Goal: Task Accomplishment & Management: Manage account settings

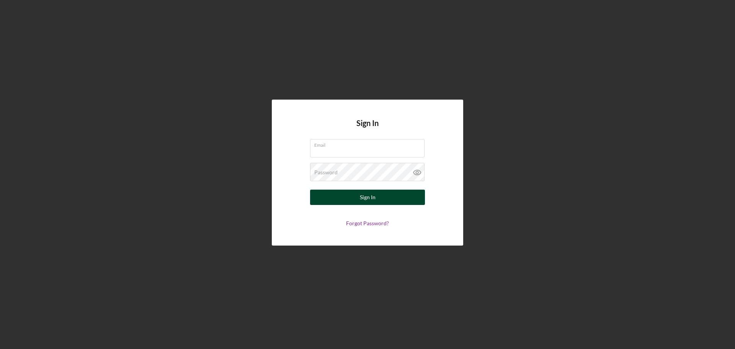
type input "[PERSON_NAME][EMAIL_ADDRESS][PERSON_NAME][DOMAIN_NAME]"
click at [367, 197] on div "Sign In" at bounding box center [368, 197] width 16 height 15
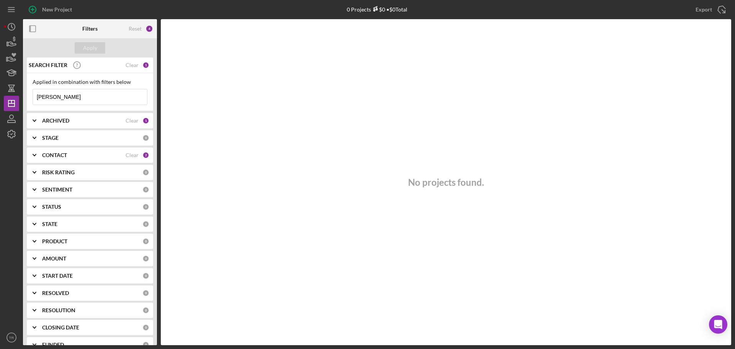
click at [64, 101] on input "[PERSON_NAME]" at bounding box center [90, 96] width 114 height 15
click at [63, 101] on input "[PERSON_NAME]" at bounding box center [90, 96] width 114 height 15
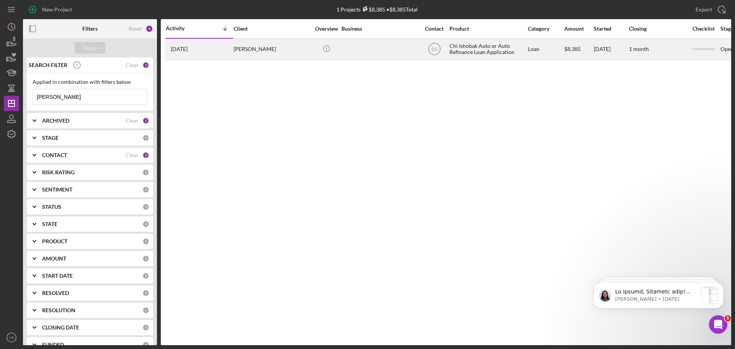
type input "[PERSON_NAME]"
click at [272, 49] on div "[PERSON_NAME]" at bounding box center [272, 49] width 77 height 20
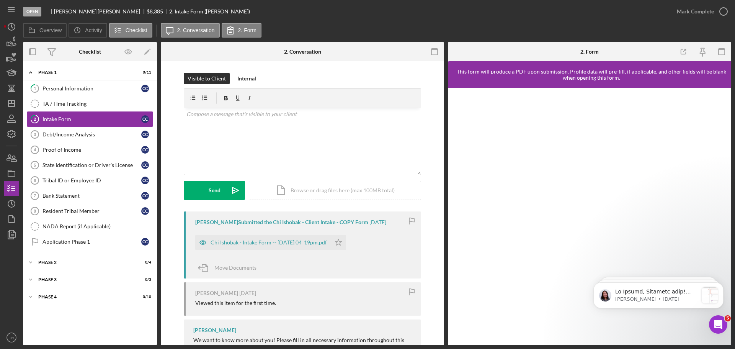
click at [78, 119] on div "Intake Form" at bounding box center [92, 119] width 99 height 6
click at [78, 134] on div "Debt/Income Analysis" at bounding box center [92, 134] width 99 height 6
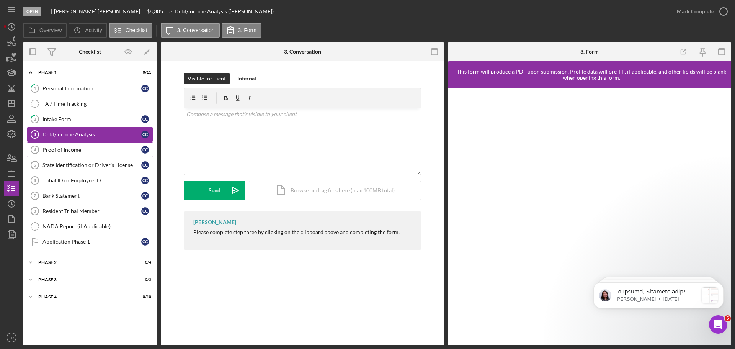
click at [76, 147] on div "Proof of Income" at bounding box center [92, 150] width 99 height 6
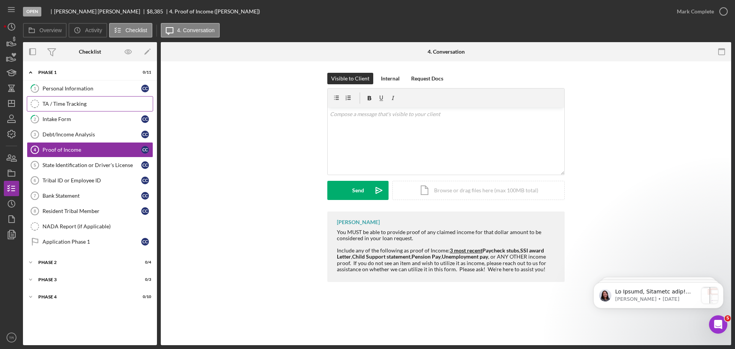
click at [70, 103] on div "TA / Time Tracking" at bounding box center [98, 104] width 110 height 6
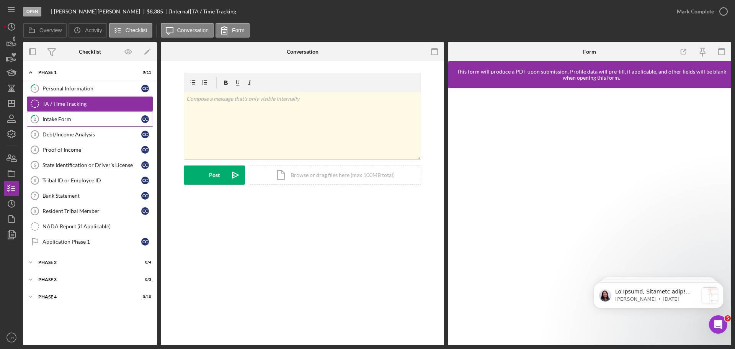
click at [70, 116] on div "Intake Form" at bounding box center [92, 119] width 99 height 6
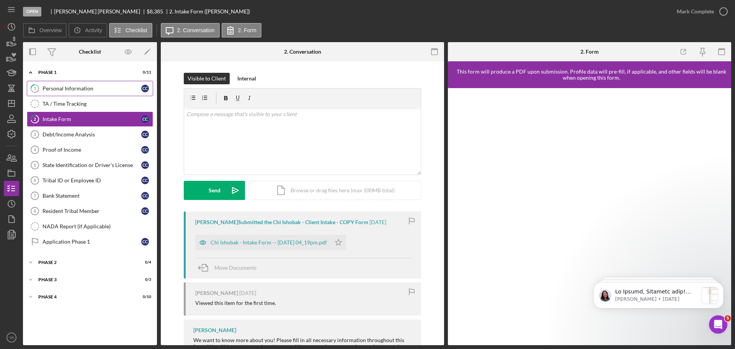
click at [74, 87] on div "Personal Information" at bounding box center [92, 88] width 99 height 6
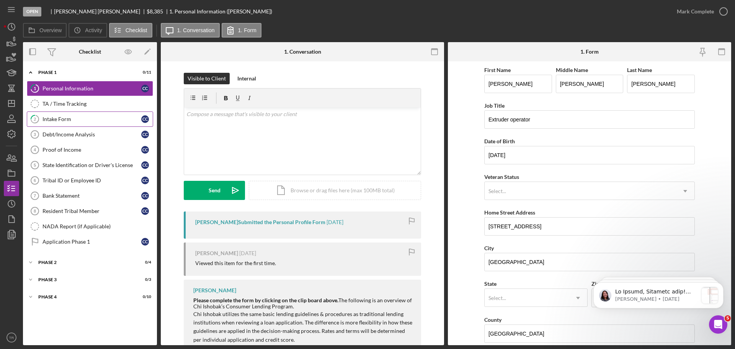
click at [72, 119] on div "Intake Form" at bounding box center [92, 119] width 99 height 6
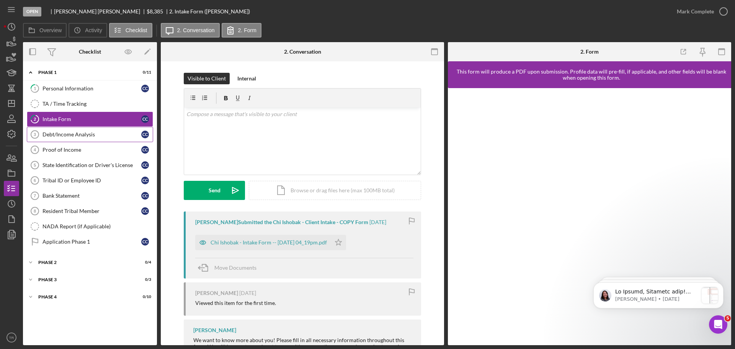
click at [74, 135] on div "Debt/Income Analysis" at bounding box center [92, 134] width 99 height 6
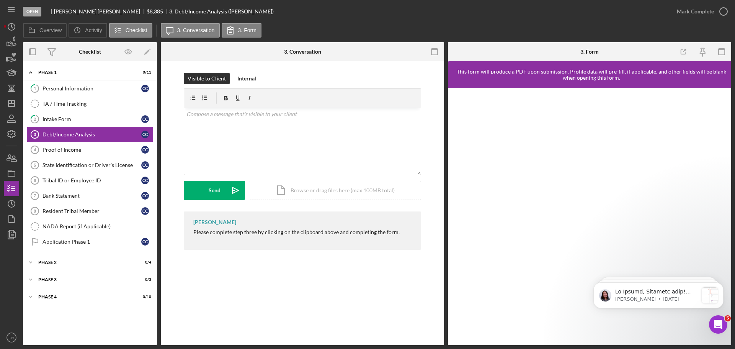
click at [74, 135] on div "Debt/Income Analysis" at bounding box center [92, 134] width 99 height 6
click at [72, 133] on div "Debt/Income Analysis" at bounding box center [92, 134] width 99 height 6
click at [72, 94] on link "1 Personal Information C C" at bounding box center [90, 88] width 126 height 15
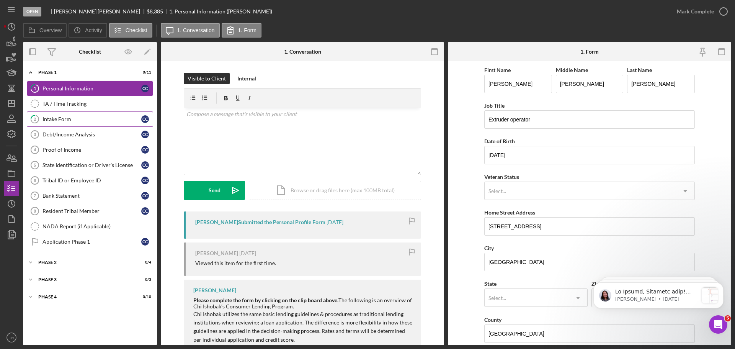
click at [66, 121] on div "Intake Form" at bounding box center [92, 119] width 99 height 6
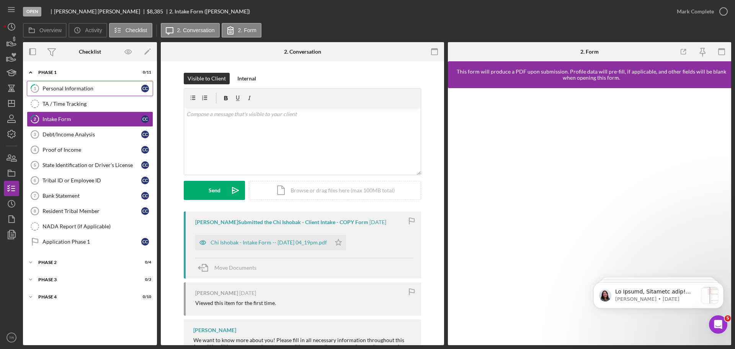
click at [70, 91] on div "Personal Information" at bounding box center [92, 88] width 99 height 6
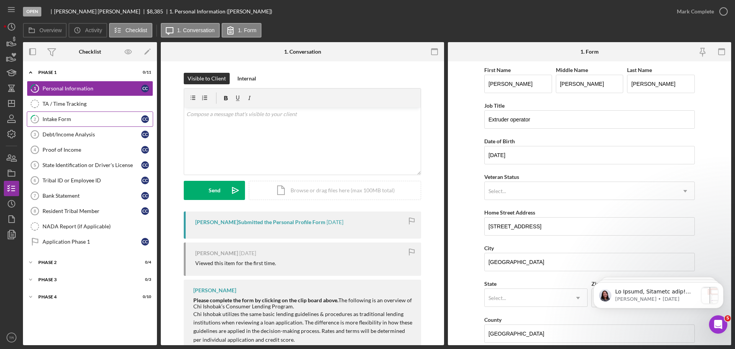
click at [65, 118] on div "Intake Form" at bounding box center [92, 119] width 99 height 6
